Goal: Find specific page/section: Find specific page/section

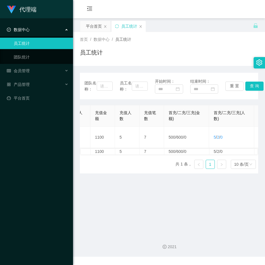
scroll to position [0, 87]
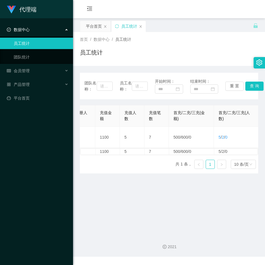
click at [177, 20] on main "关闭左侧 关闭右侧 关闭其它 刷新页面 平台首页 员工统计 首页 / 数据中心 / 员工统计 / 员工统计 团队名称： 员工名称： 开始时间： 结束时间： 重…" at bounding box center [169, 124] width 192 height 212
click at [36, 30] on div "数据中心" at bounding box center [36, 29] width 73 height 11
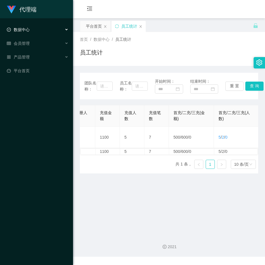
click at [29, 37] on ul "数据中心 员工统计 团队统计 会员管理 产品管理 平台首页" at bounding box center [36, 50] width 73 height 64
click at [30, 32] on div "数据中心" at bounding box center [36, 29] width 73 height 11
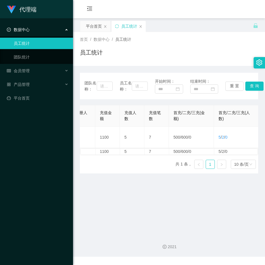
click at [24, 64] on ul "数据中心 员工统计 团队统计 会员管理 产品管理 平台首页" at bounding box center [36, 63] width 73 height 91
click at [25, 67] on div "会员管理" at bounding box center [36, 70] width 73 height 11
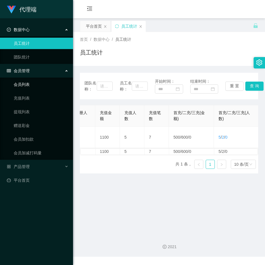
click at [27, 80] on link "会员列表" at bounding box center [41, 84] width 55 height 11
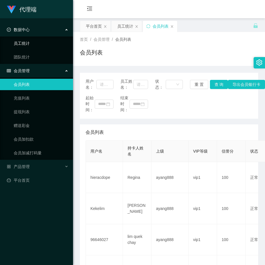
click at [33, 42] on link "员工统计" at bounding box center [41, 43] width 55 height 11
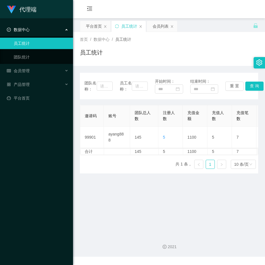
click at [133, 128] on td "145" at bounding box center [144, 136] width 28 height 21
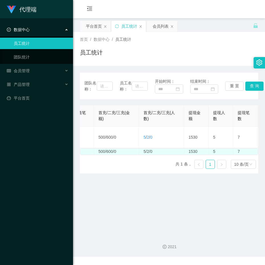
scroll to position [0, 205]
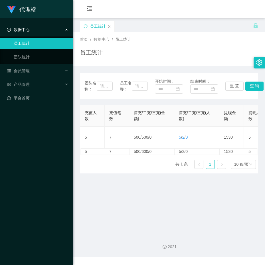
scroll to position [0, 129]
click at [32, 162] on div "代理端 数据中心 员工统计 团队统计 会员管理 产品管理 平台首页" at bounding box center [36, 132] width 73 height 265
